Goal: Use online tool/utility: Utilize a website feature to perform a specific function

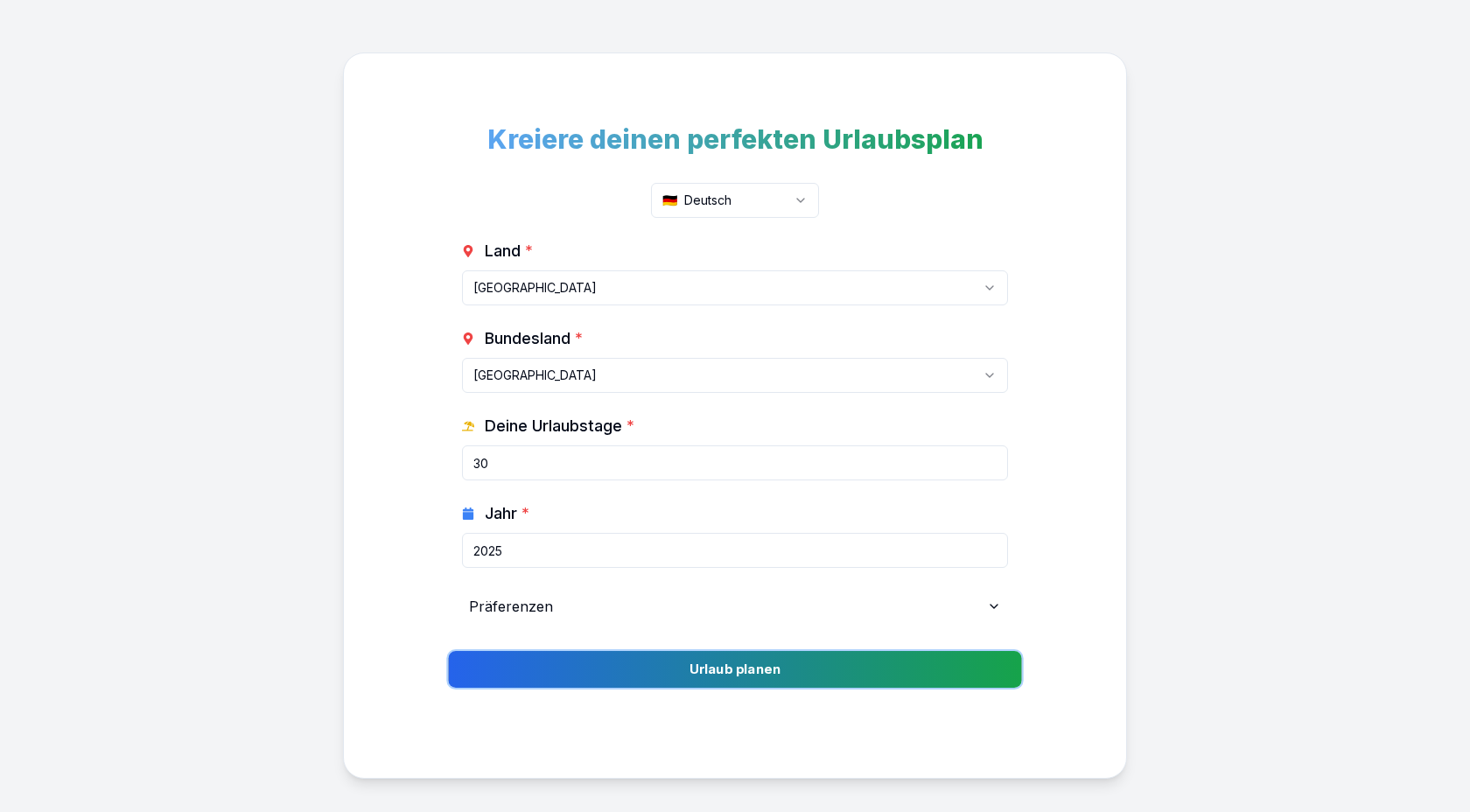
click at [758, 666] on button "Urlaub planen" at bounding box center [735, 670] width 574 height 37
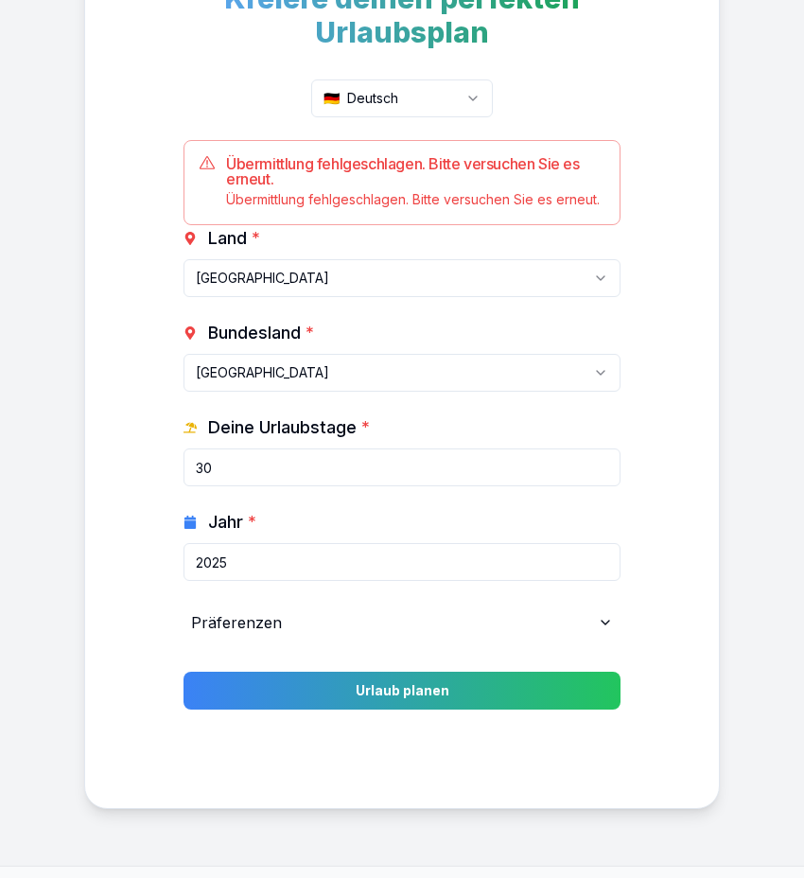
scroll to position [190, 0]
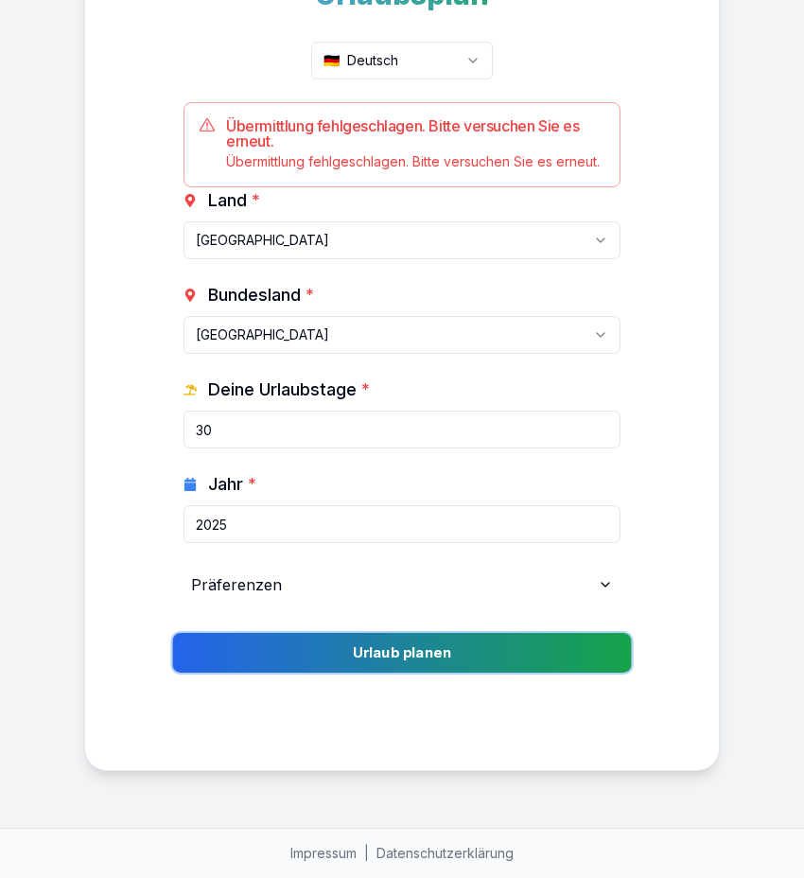
click at [509, 653] on button "Urlaub planen" at bounding box center [401, 653] width 459 height 40
click at [476, 641] on button "Urlaub planen" at bounding box center [401, 653] width 459 height 40
click at [457, 667] on button "Urlaub planen" at bounding box center [401, 653] width 459 height 40
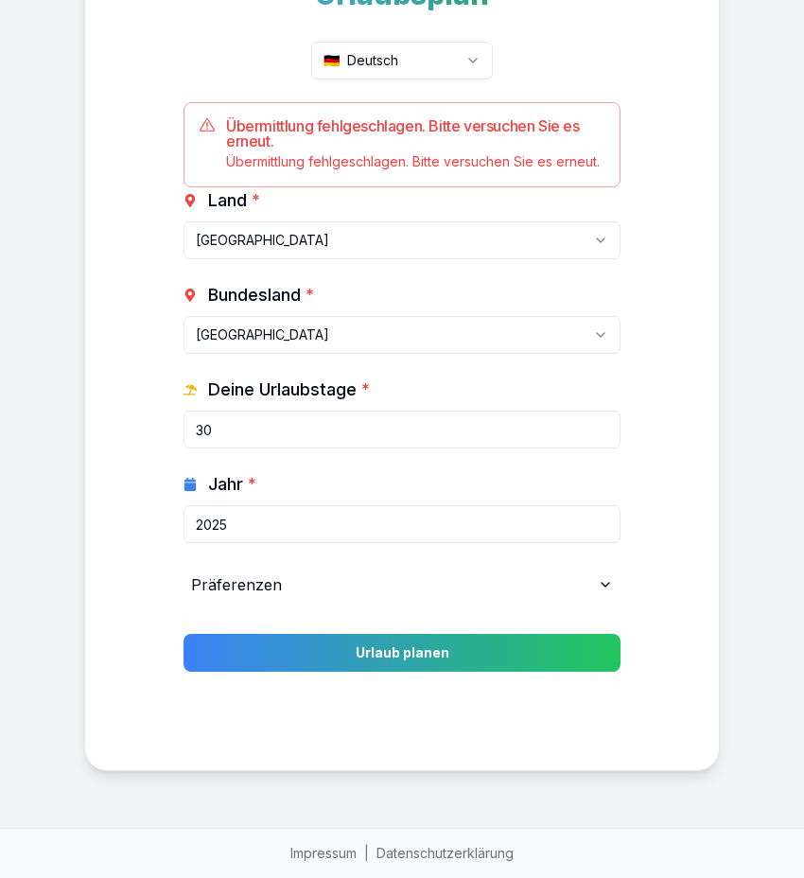
scroll to position [0, 0]
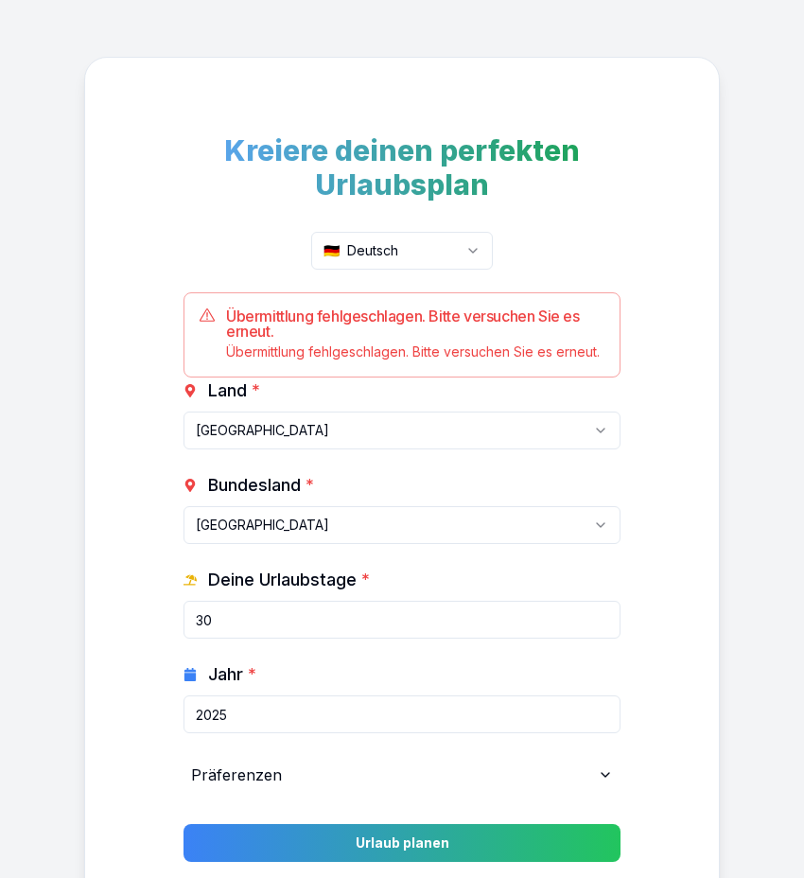
click at [395, 256] on html "Kreiere deinen perfekten Urlaubsplan 🇩🇪 Deutsch Übermittlung fehlgeschlagen. Bi…" at bounding box center [402, 534] width 804 height 1068
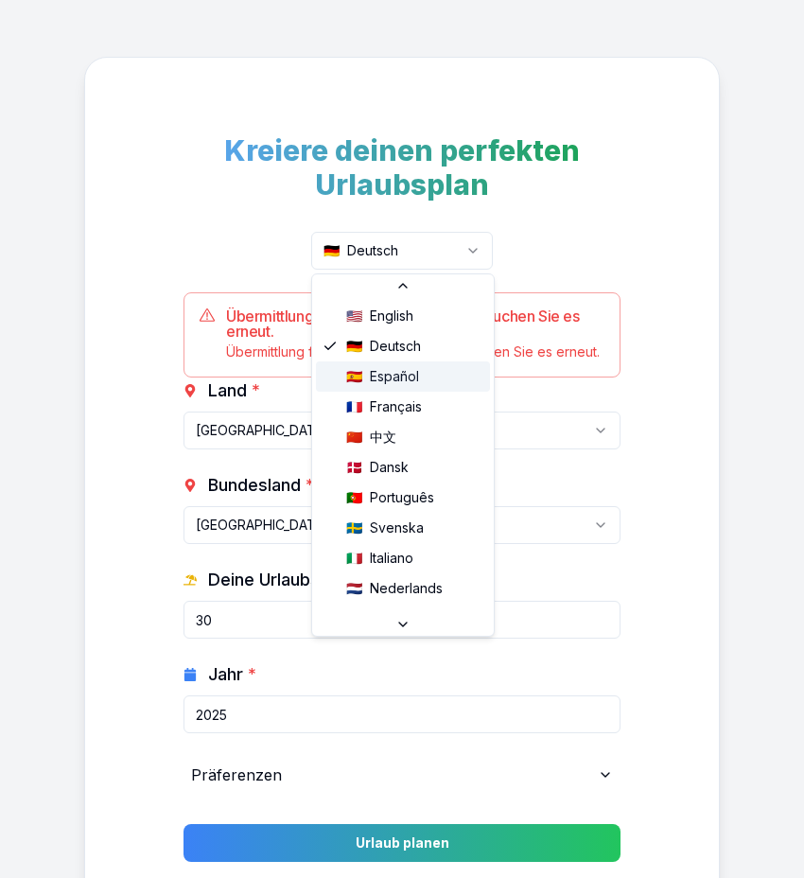
scroll to position [100, 0]
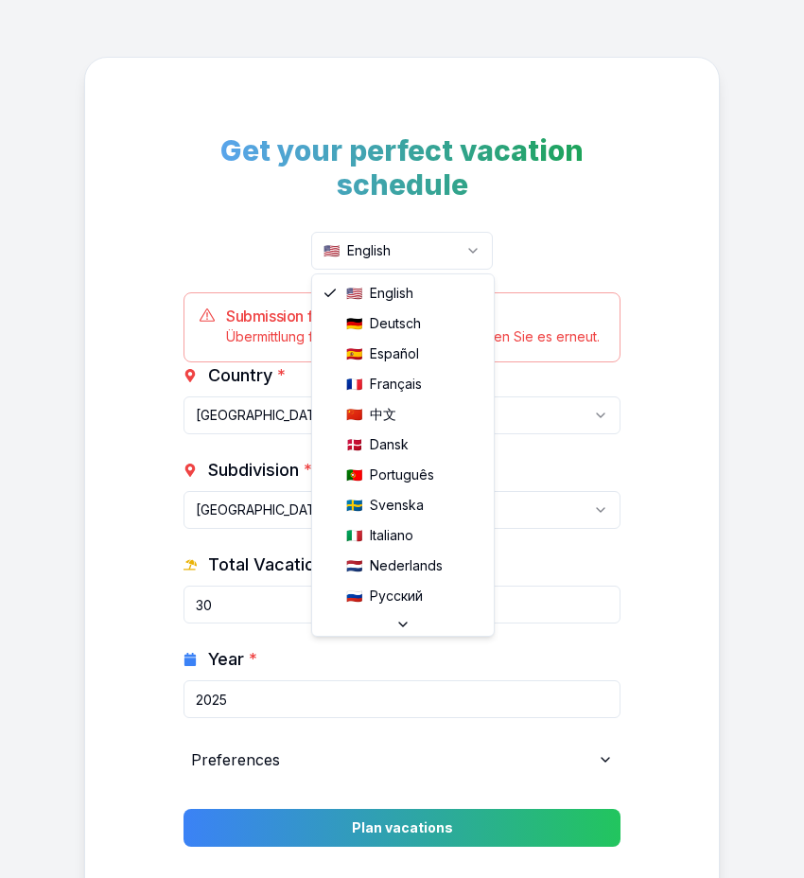
click at [441, 239] on html "Get your perfect vacation schedule 🇺🇸 English Submission failed. Please try aga…" at bounding box center [402, 526] width 804 height 1053
